Goal: Task Accomplishment & Management: Manage account settings

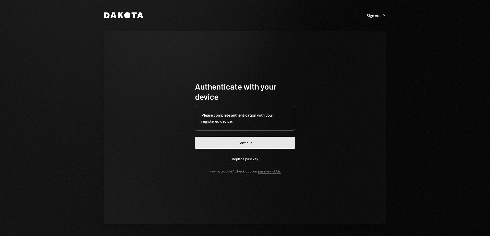
click at [245, 143] on button "Continue" at bounding box center [245, 143] width 100 height 12
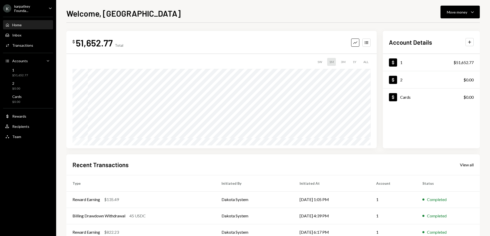
click at [51, 9] on icon "Caret Down" at bounding box center [51, 8] width 6 height 6
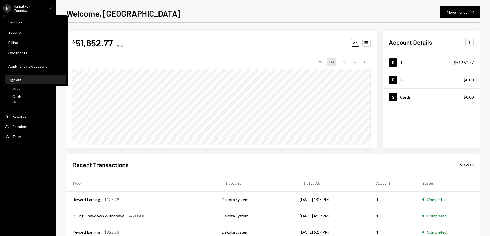
click at [19, 78] on div "Sign out" at bounding box center [35, 80] width 55 height 4
